Goal: Find specific page/section: Find specific page/section

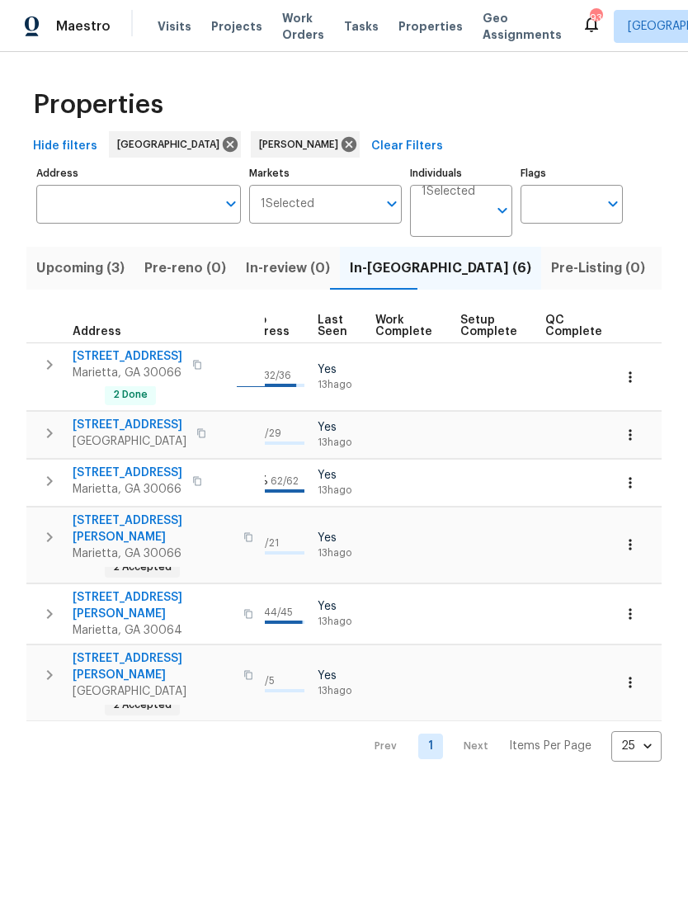
scroll to position [0, 785]
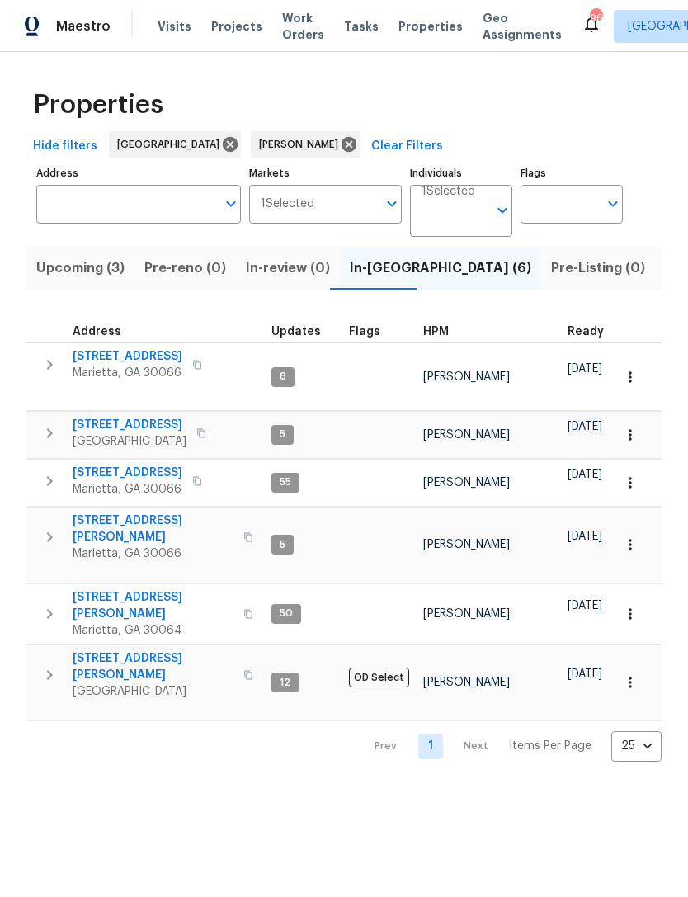
click at [139, 513] on span "[STREET_ADDRESS][PERSON_NAME]" at bounding box center [153, 529] width 161 height 33
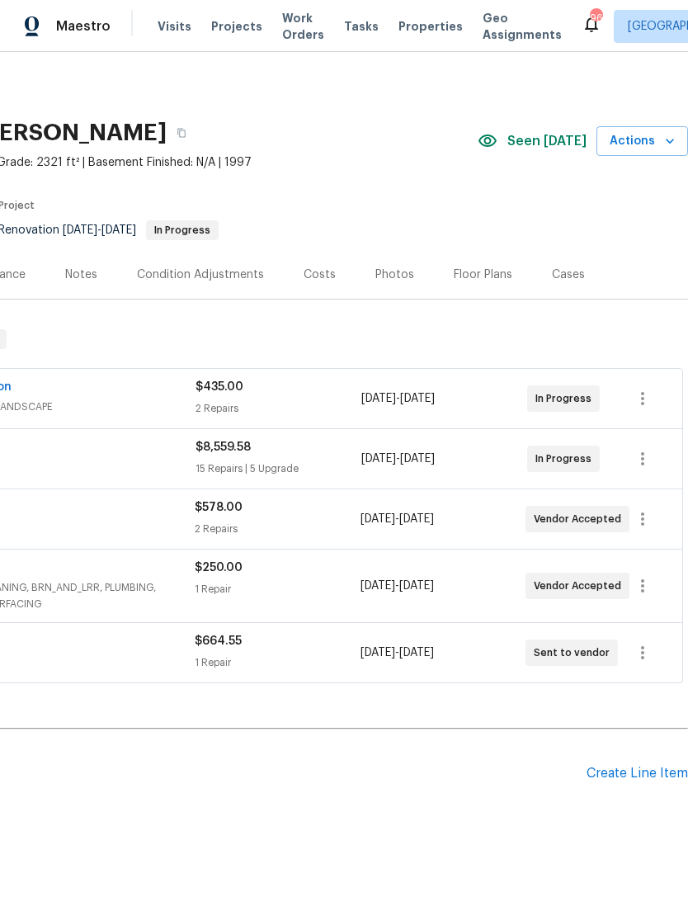
scroll to position [0, 244]
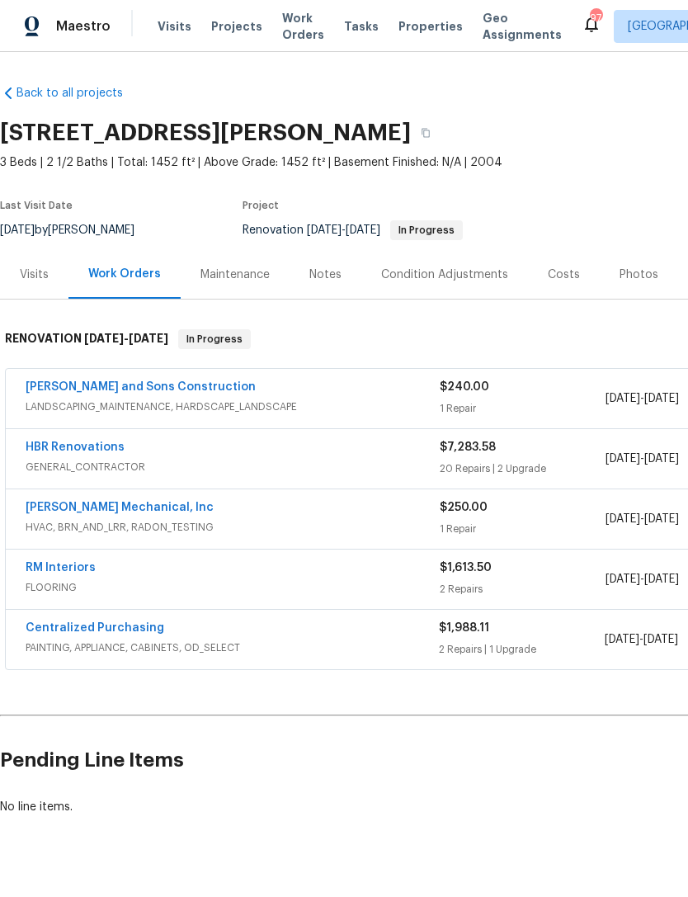
click at [102, 445] on link "HBR Renovations" at bounding box center [75, 448] width 99 height 12
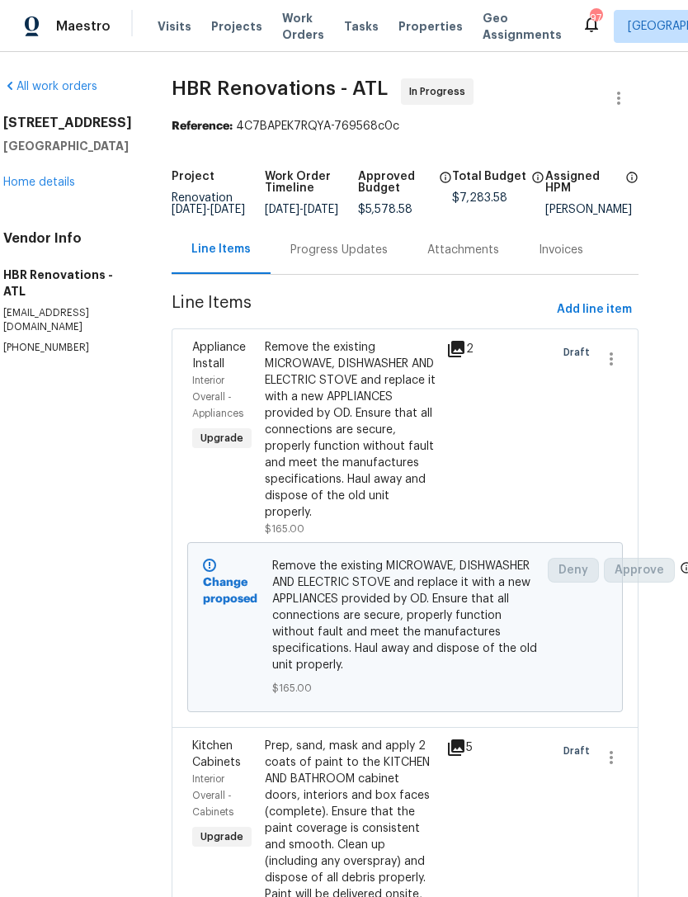
scroll to position [0, 23]
click at [46, 188] on link "Home details" at bounding box center [39, 183] width 72 height 12
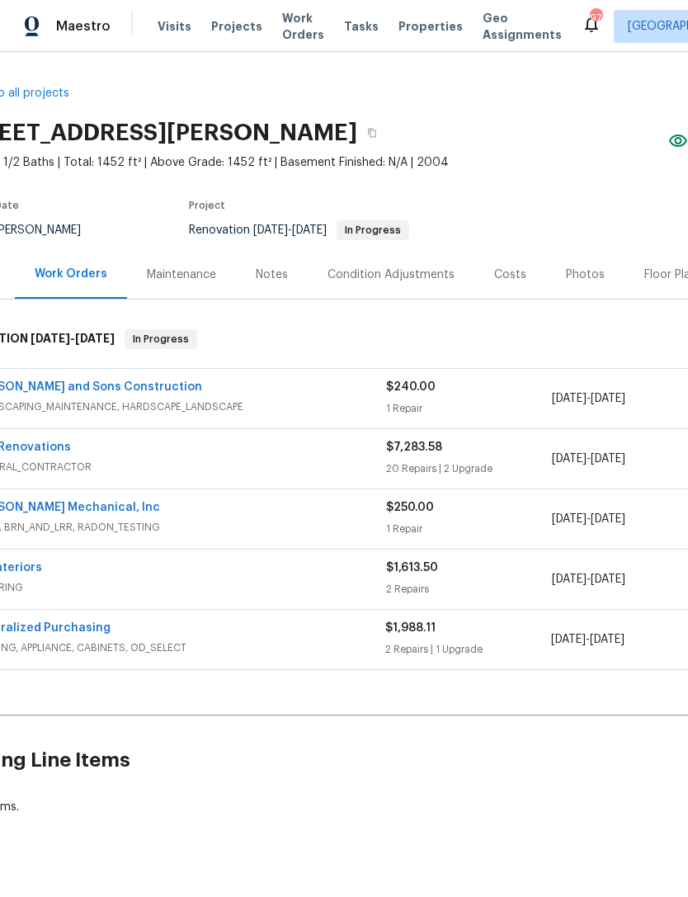
scroll to position [0, 54]
